Goal: Information Seeking & Learning: Learn about a topic

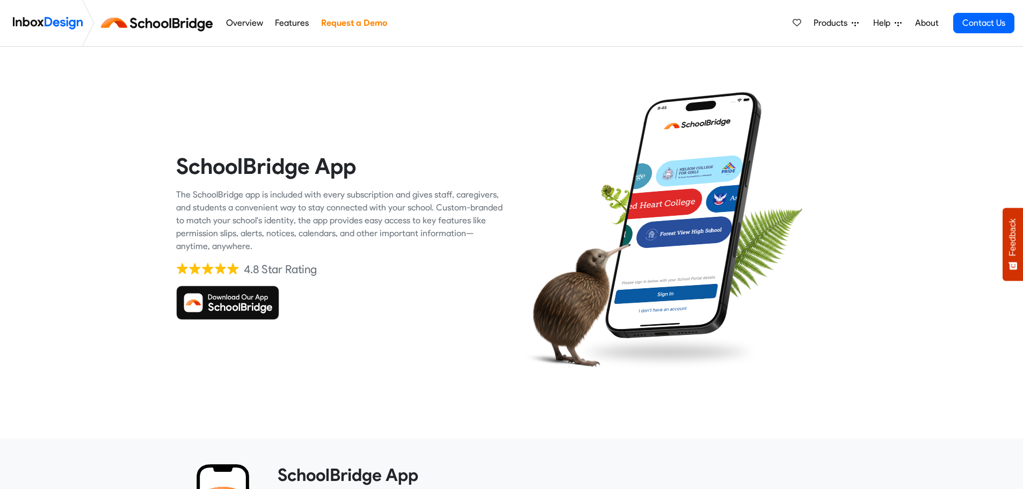
click at [64, 26] on img at bounding box center [48, 22] width 70 height 21
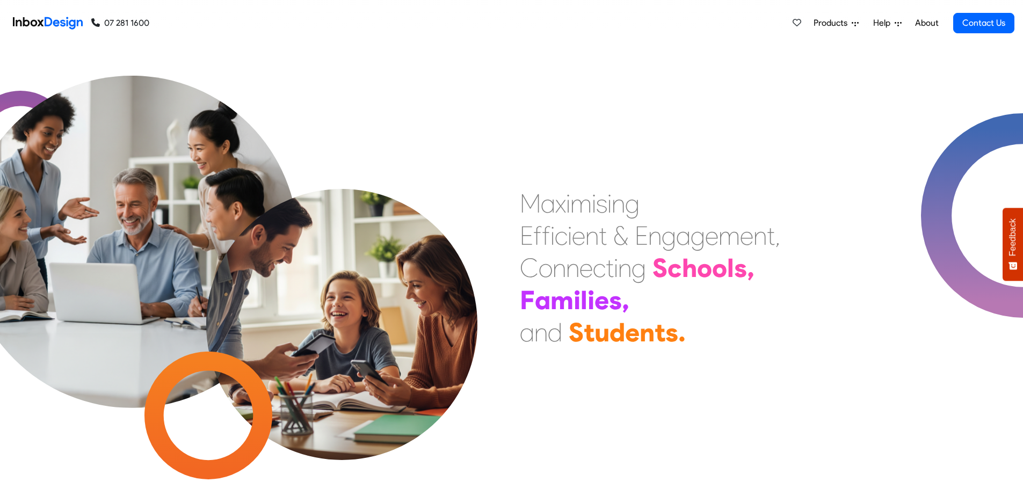
click at [856, 23] on icon at bounding box center [855, 24] width 7 height 4
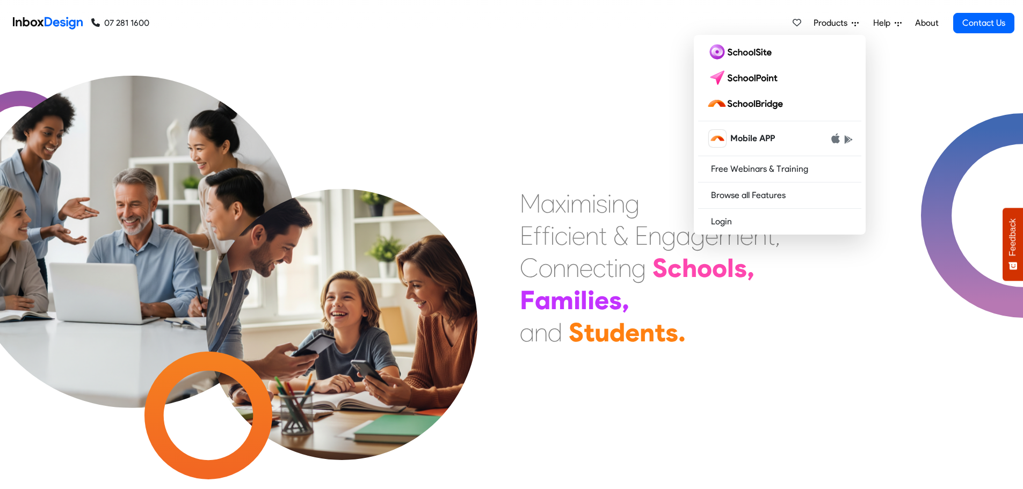
click at [557, 64] on div "M a x i m i s i n g E f f i c i e n t & E n g a g e m e n t , C o n n e c t i n…" at bounding box center [511, 268] width 1023 height 443
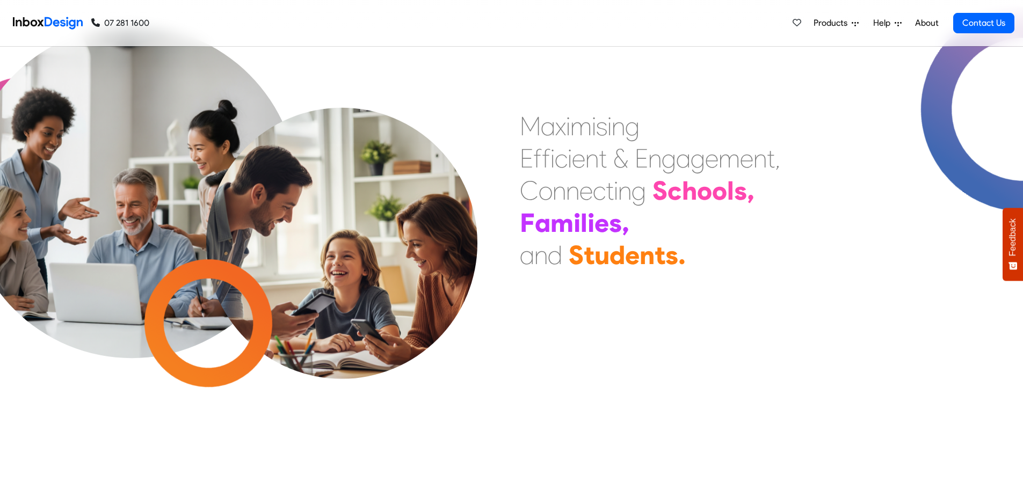
scroll to position [479, 0]
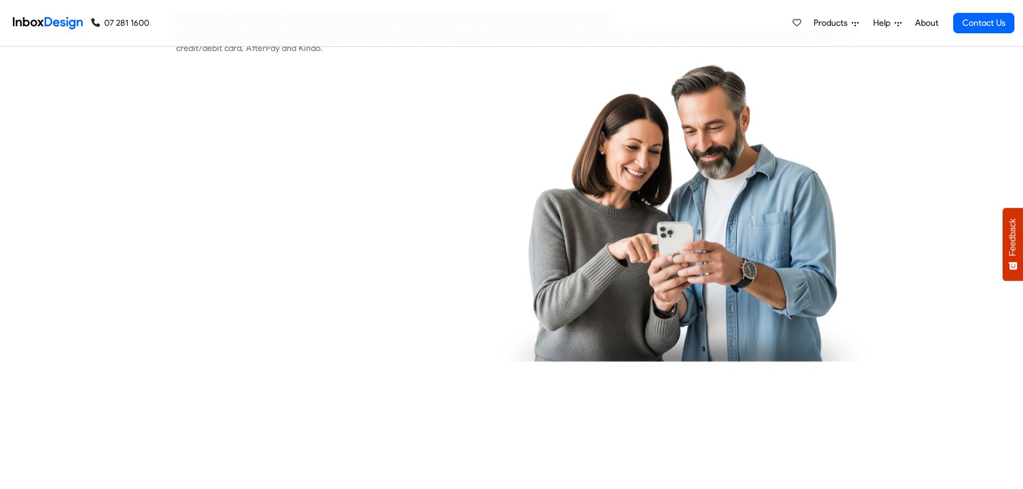
checkbox input "true"
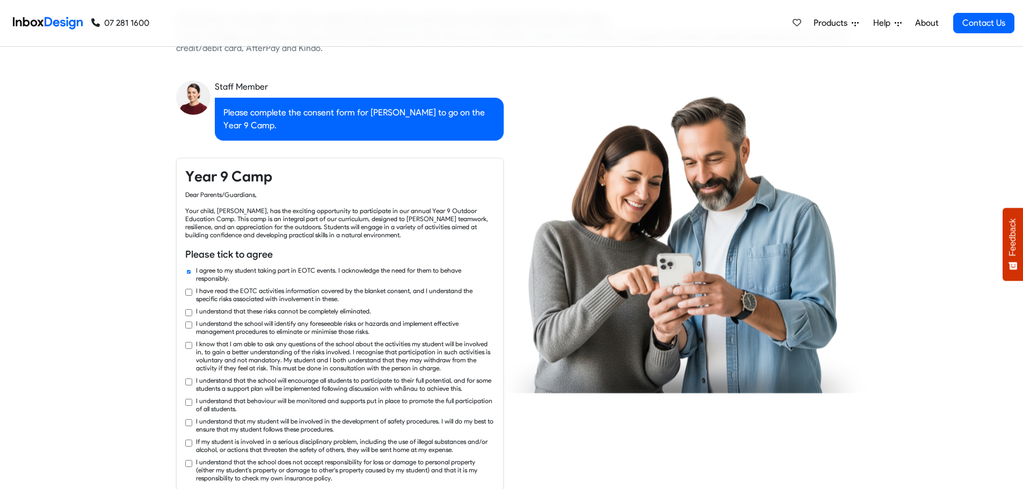
checkbox input "true"
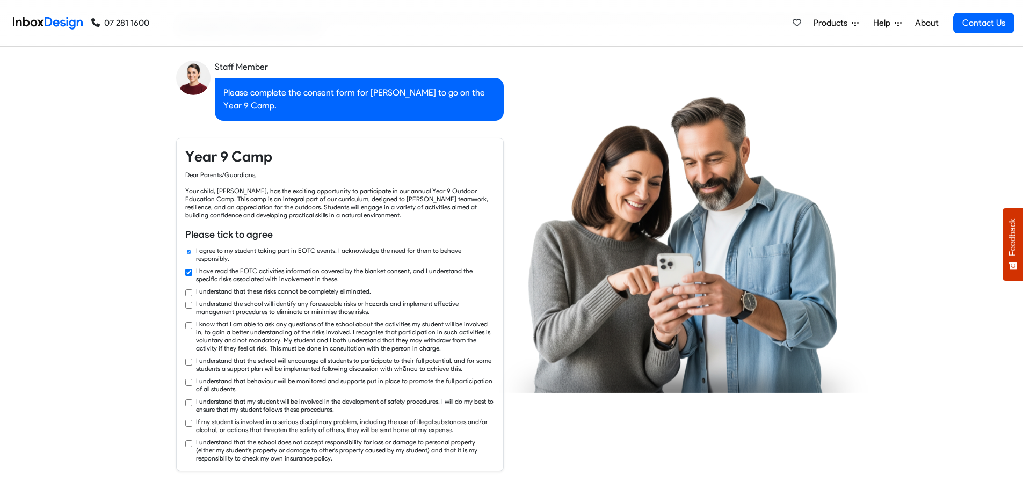
checkbox input "true"
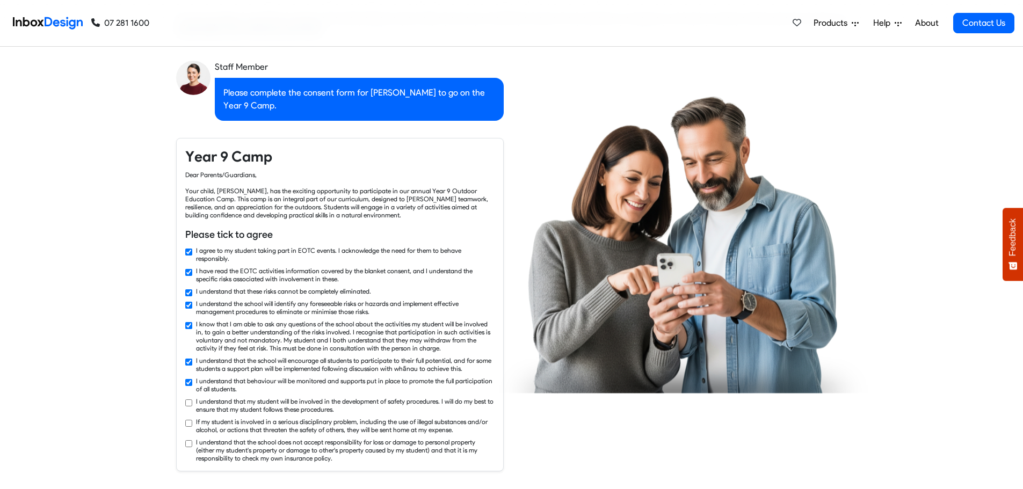
checkbox input "true"
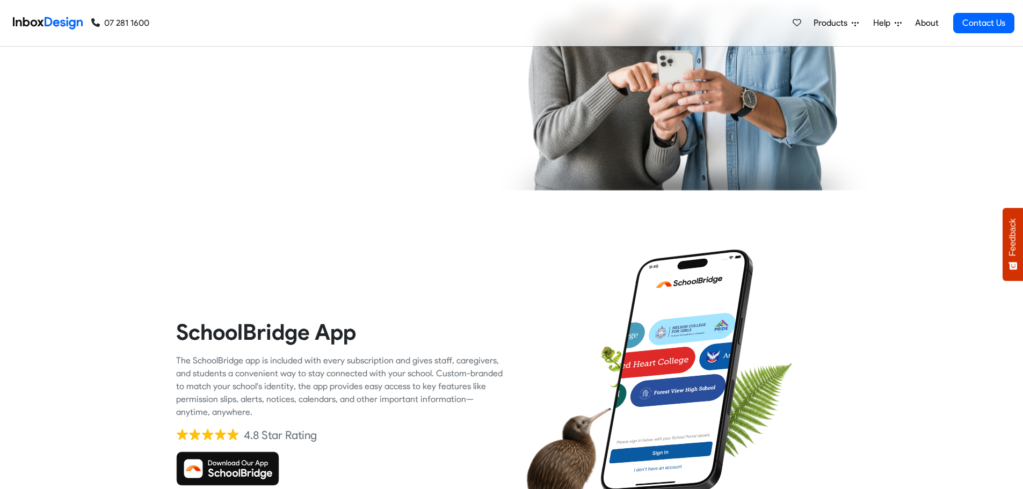
checkbox input "true"
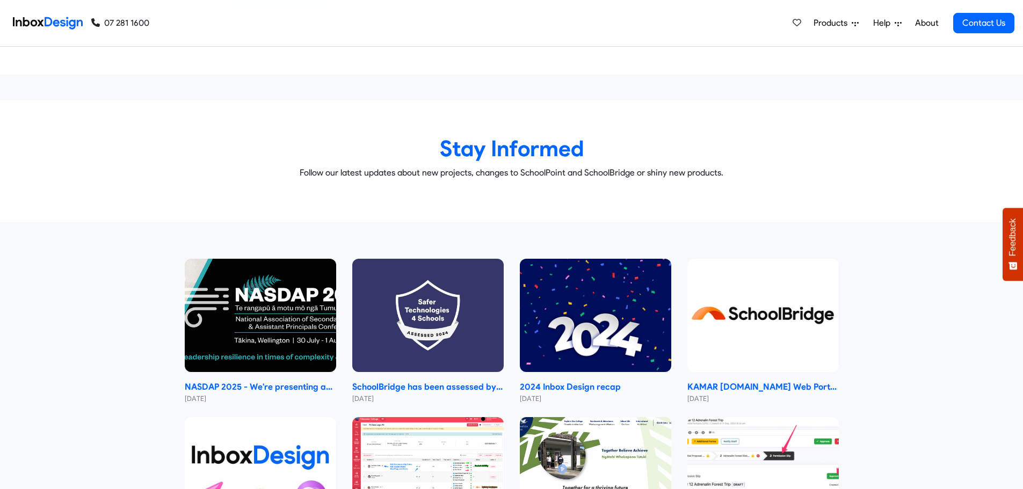
scroll to position [4886, 0]
